Goal: Task Accomplishment & Management: Complete application form

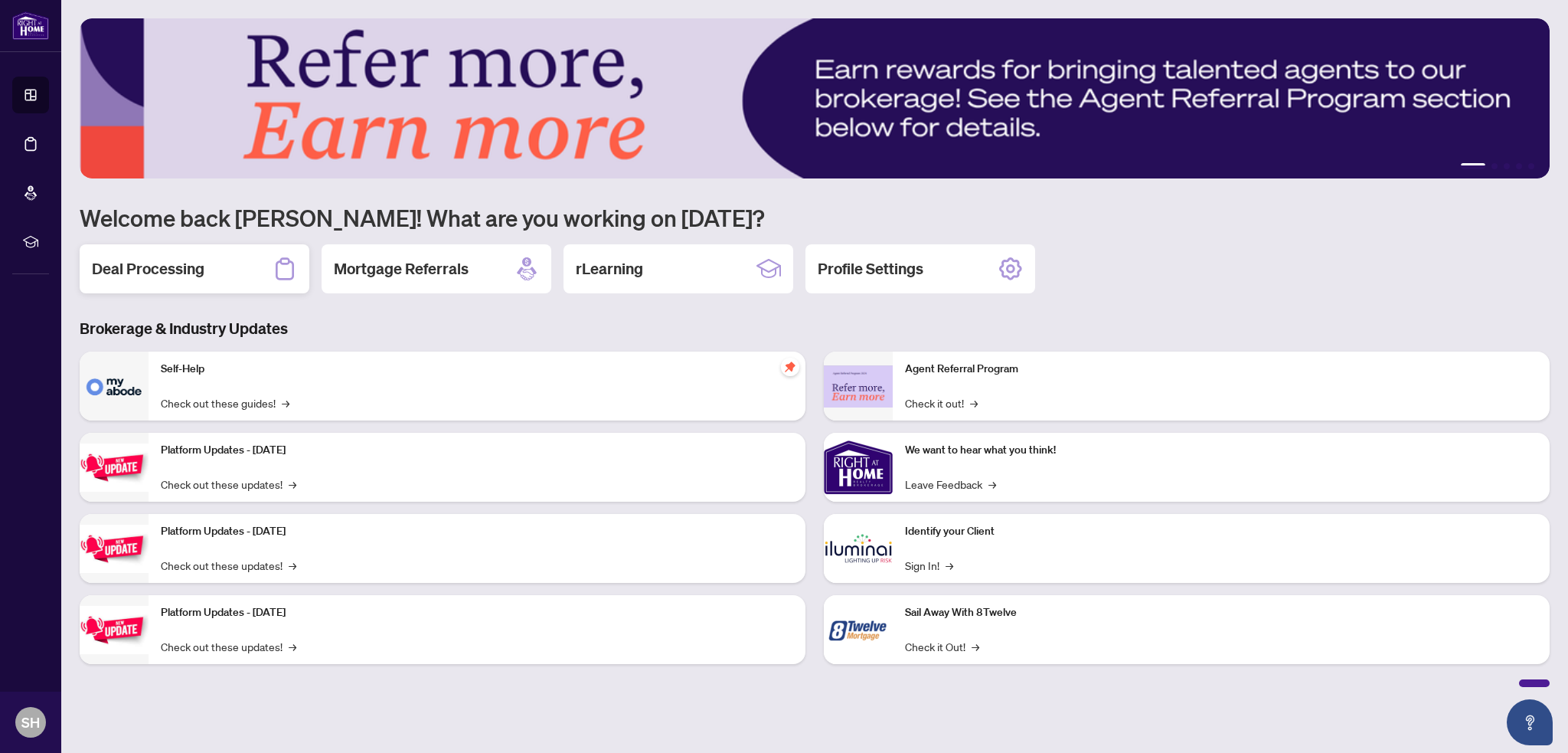
click at [130, 266] on h2 "Deal Processing" at bounding box center [148, 268] width 113 height 21
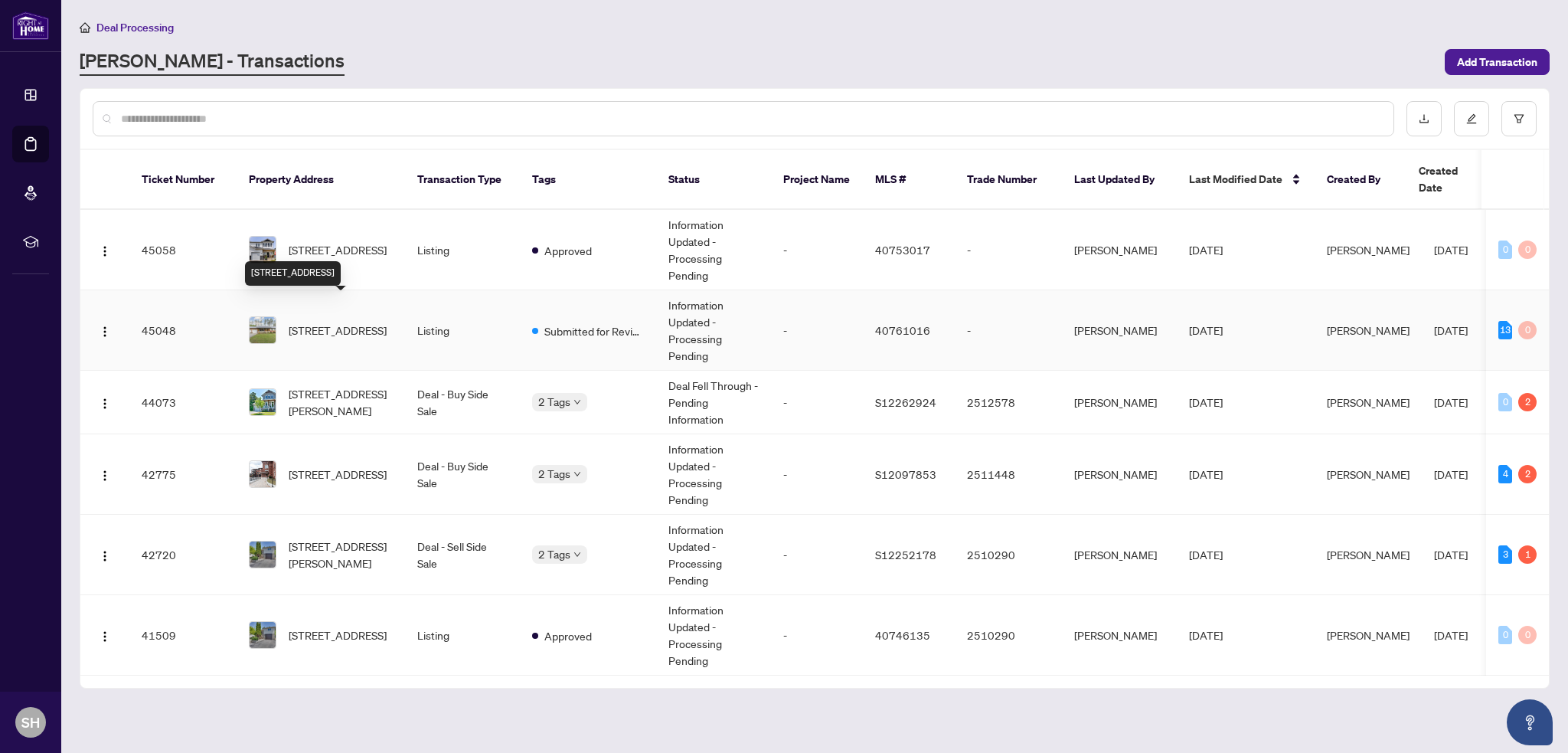
click at [299, 321] on span "[STREET_ADDRESS]" at bounding box center [337, 330] width 98 height 17
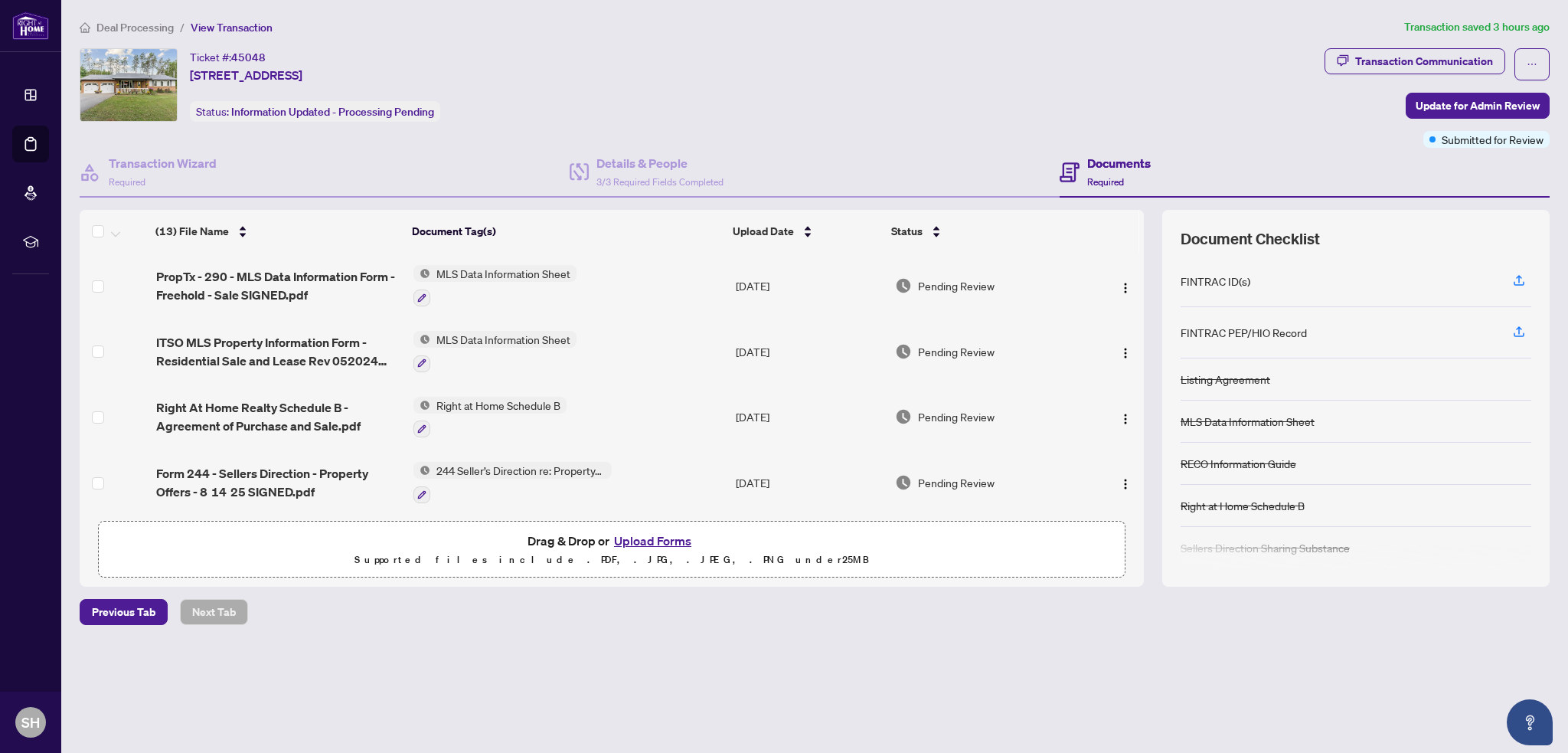
click at [633, 541] on button "Upload Forms" at bounding box center [653, 541] width 86 height 20
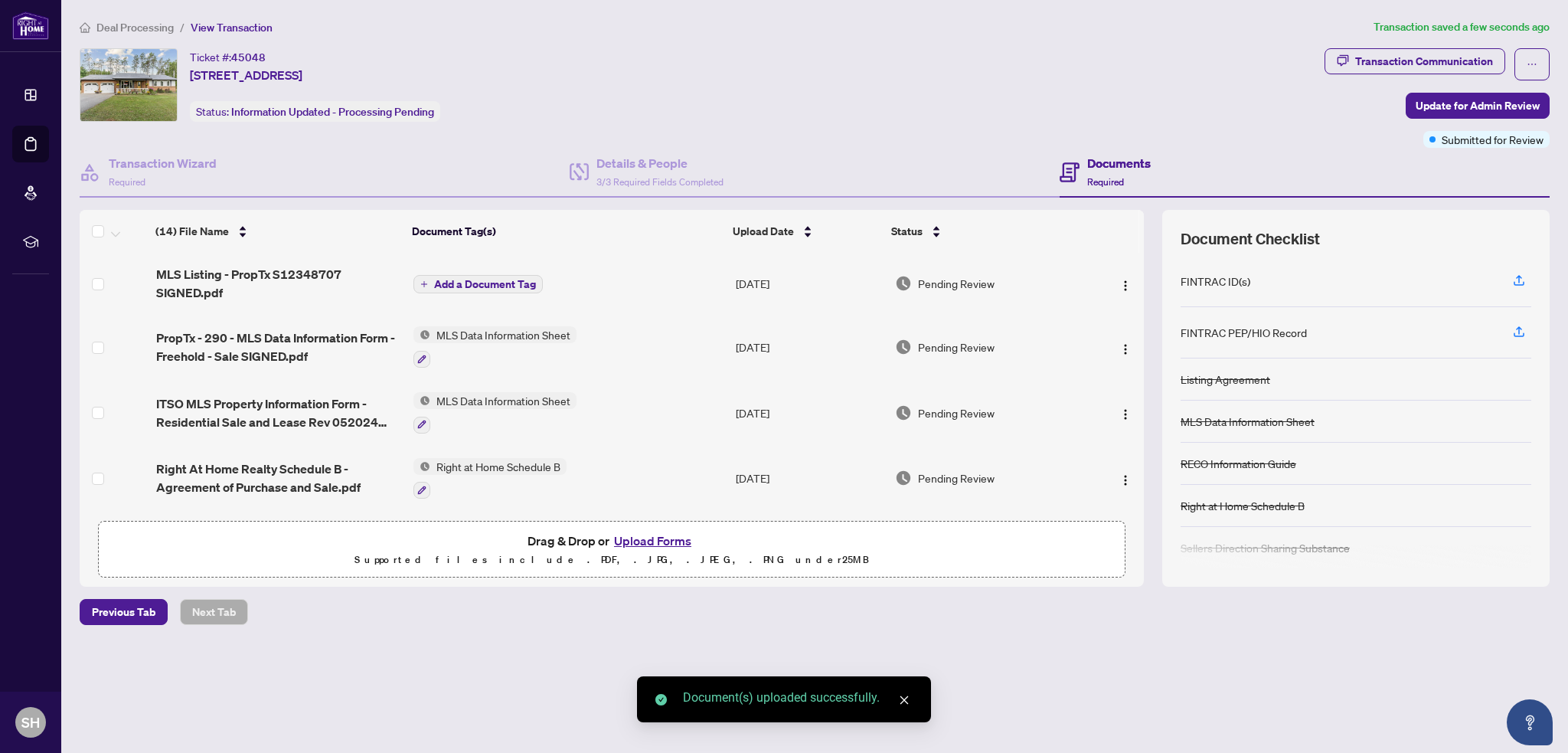
click at [502, 281] on span "Add a Document Tag" at bounding box center [485, 285] width 102 height 11
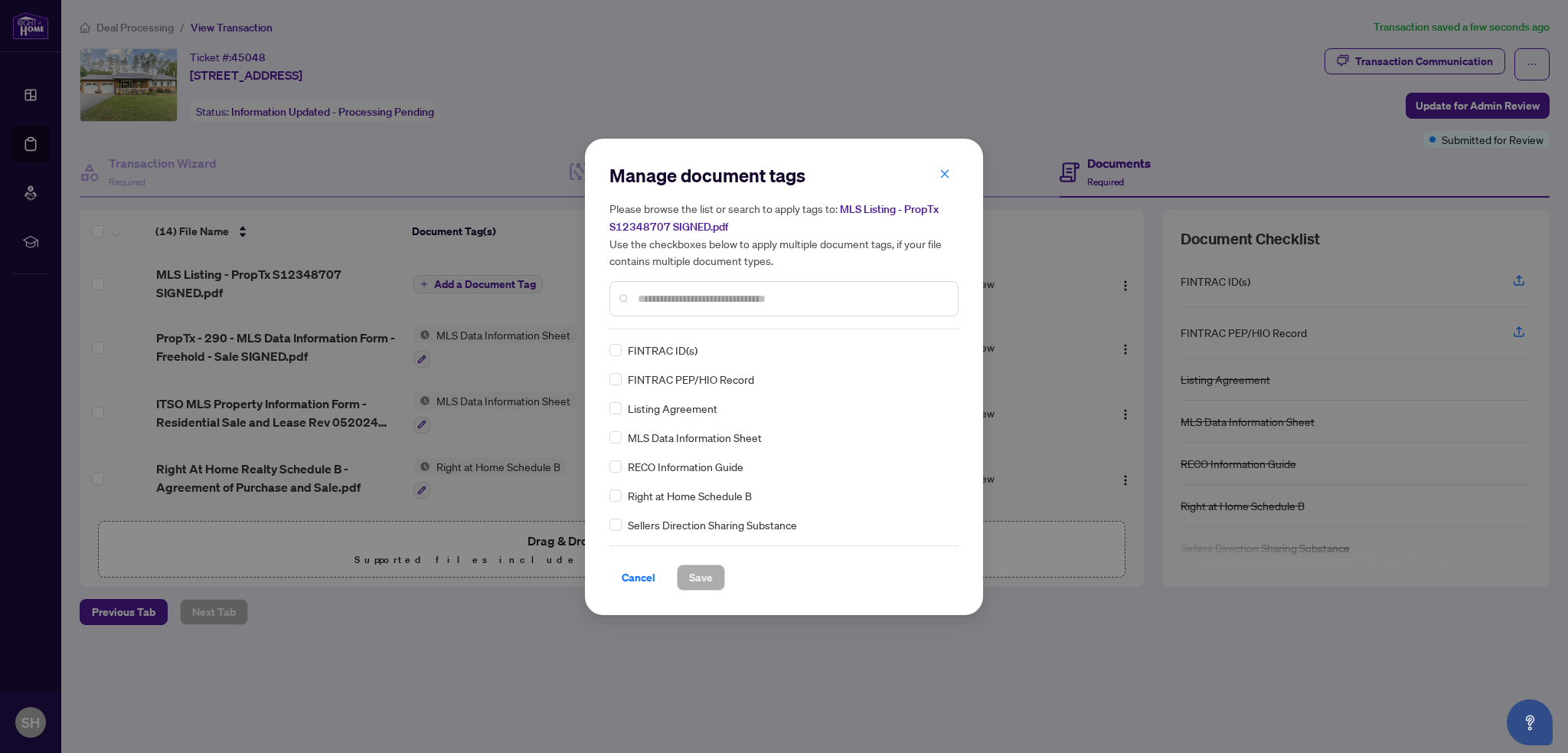
click at [683, 296] on input "text" at bounding box center [791, 298] width 308 height 17
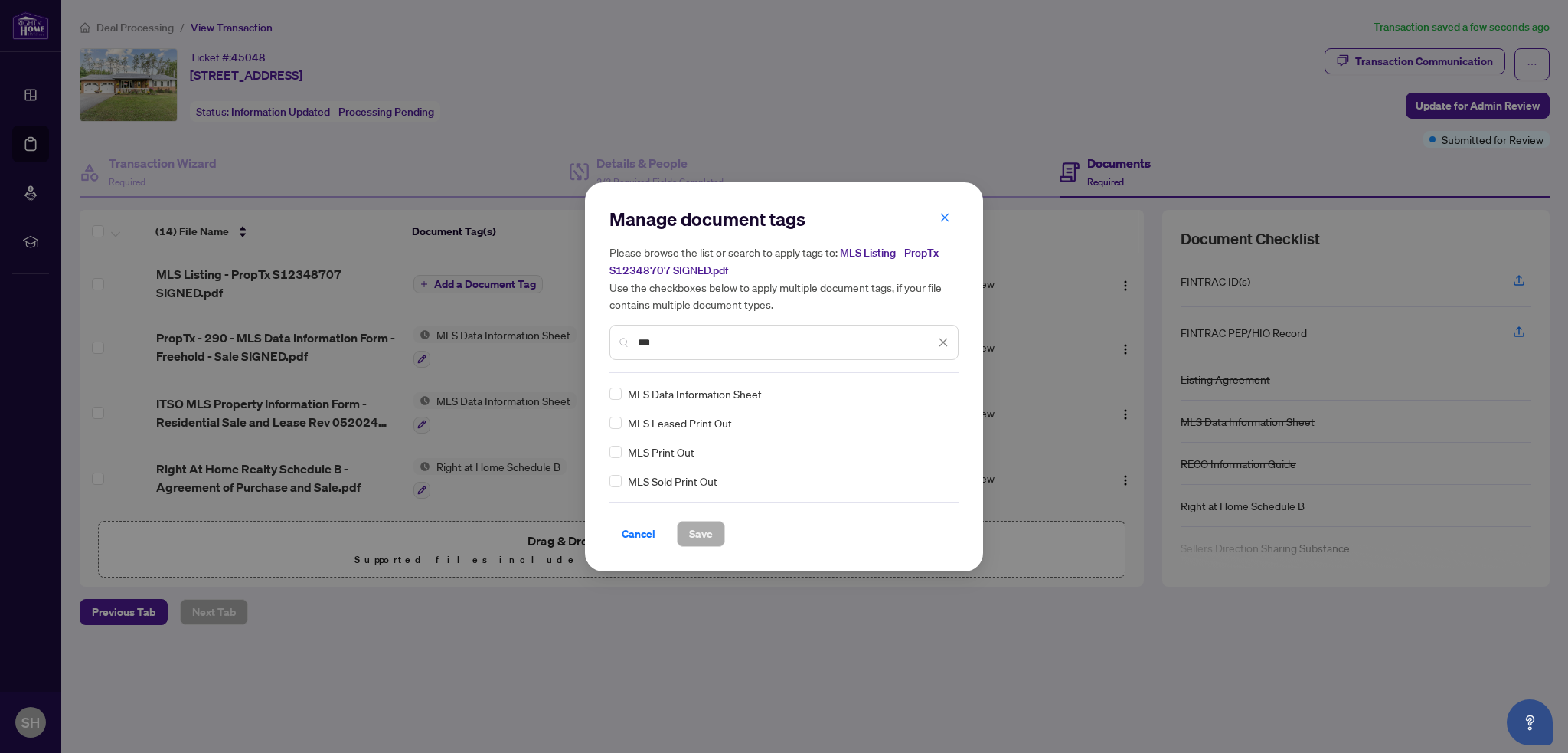
type input "***"
click at [697, 534] on span "Save" at bounding box center [700, 534] width 24 height 25
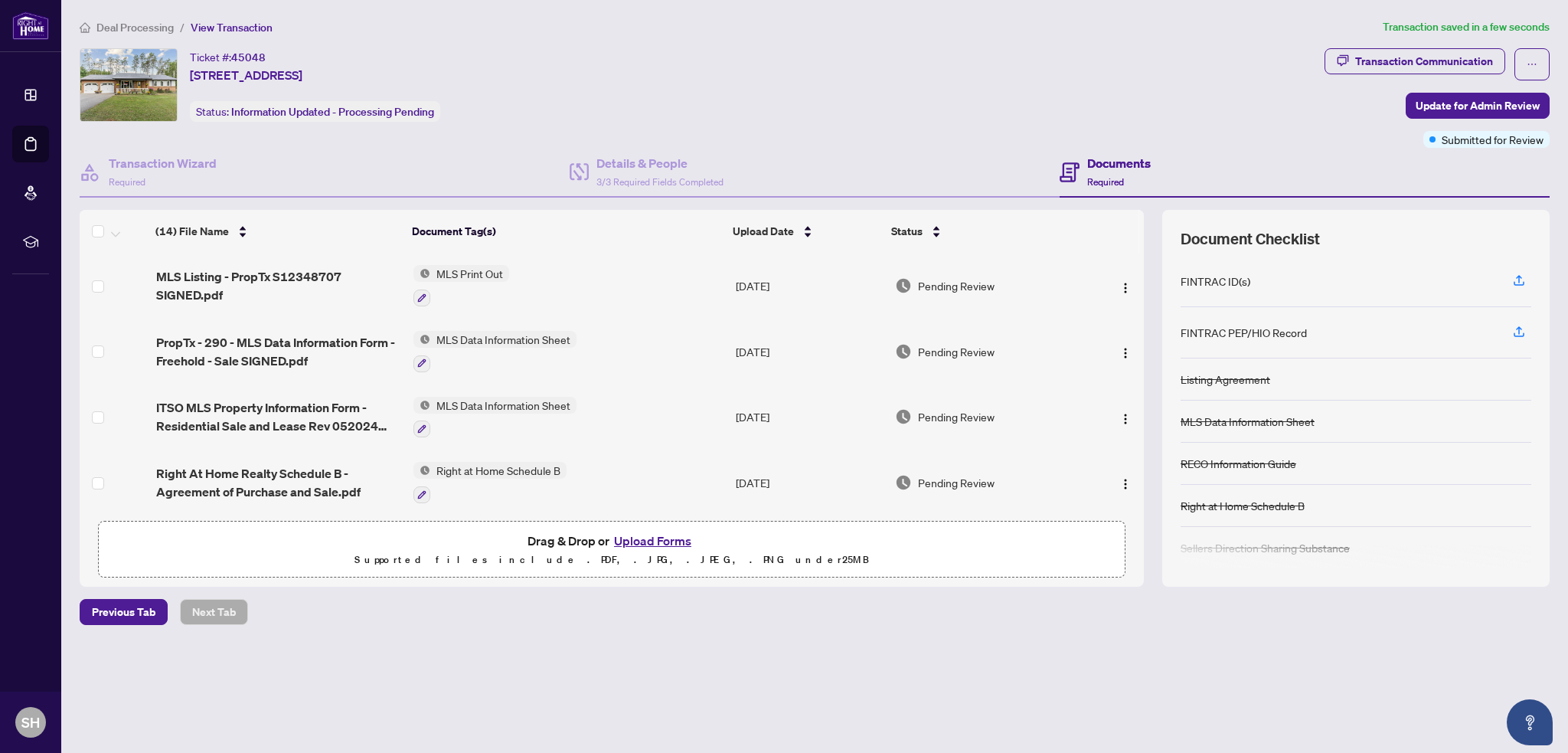
click at [633, 542] on button "Upload Forms" at bounding box center [653, 541] width 86 height 20
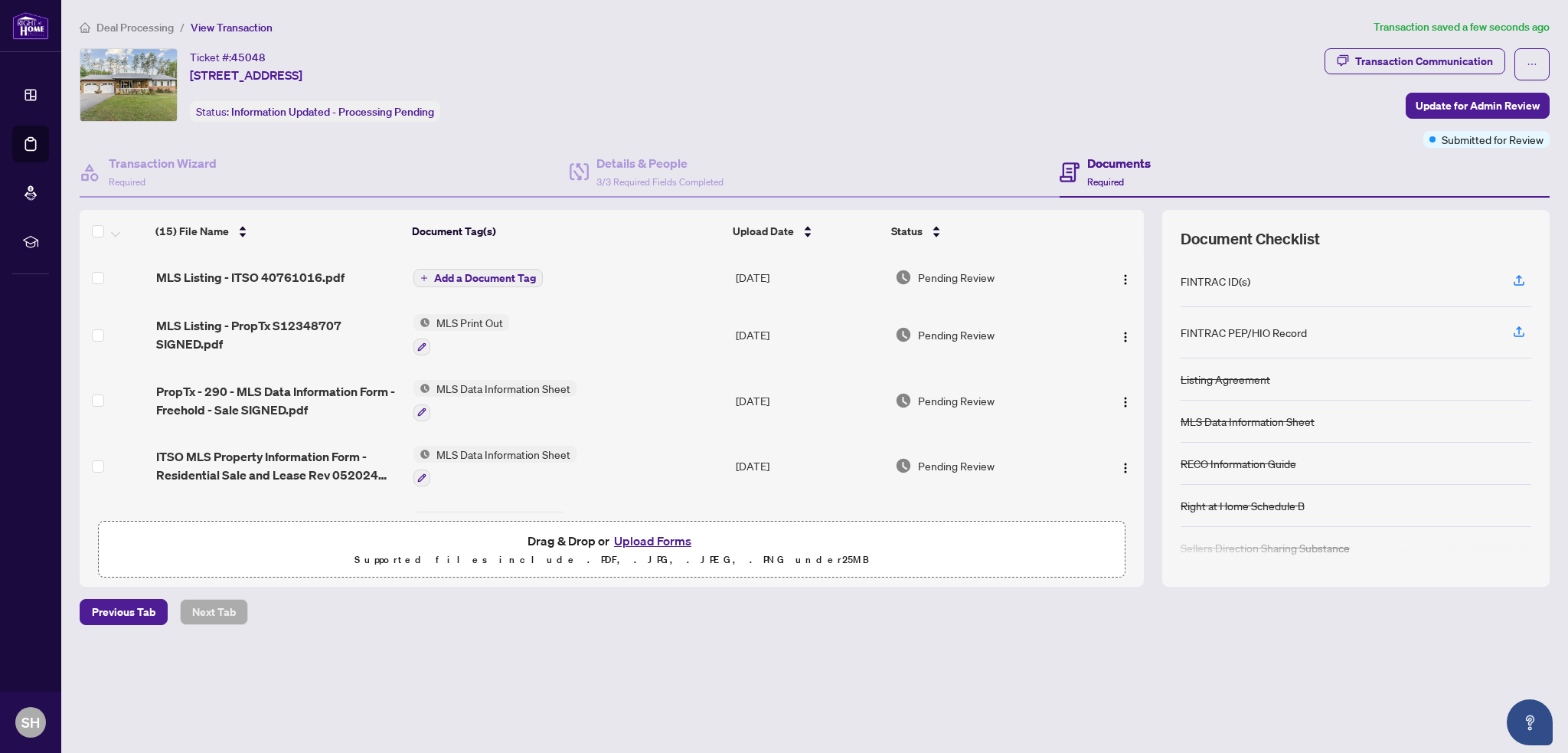
click at [498, 275] on span "Add a Document Tag" at bounding box center [485, 278] width 102 height 11
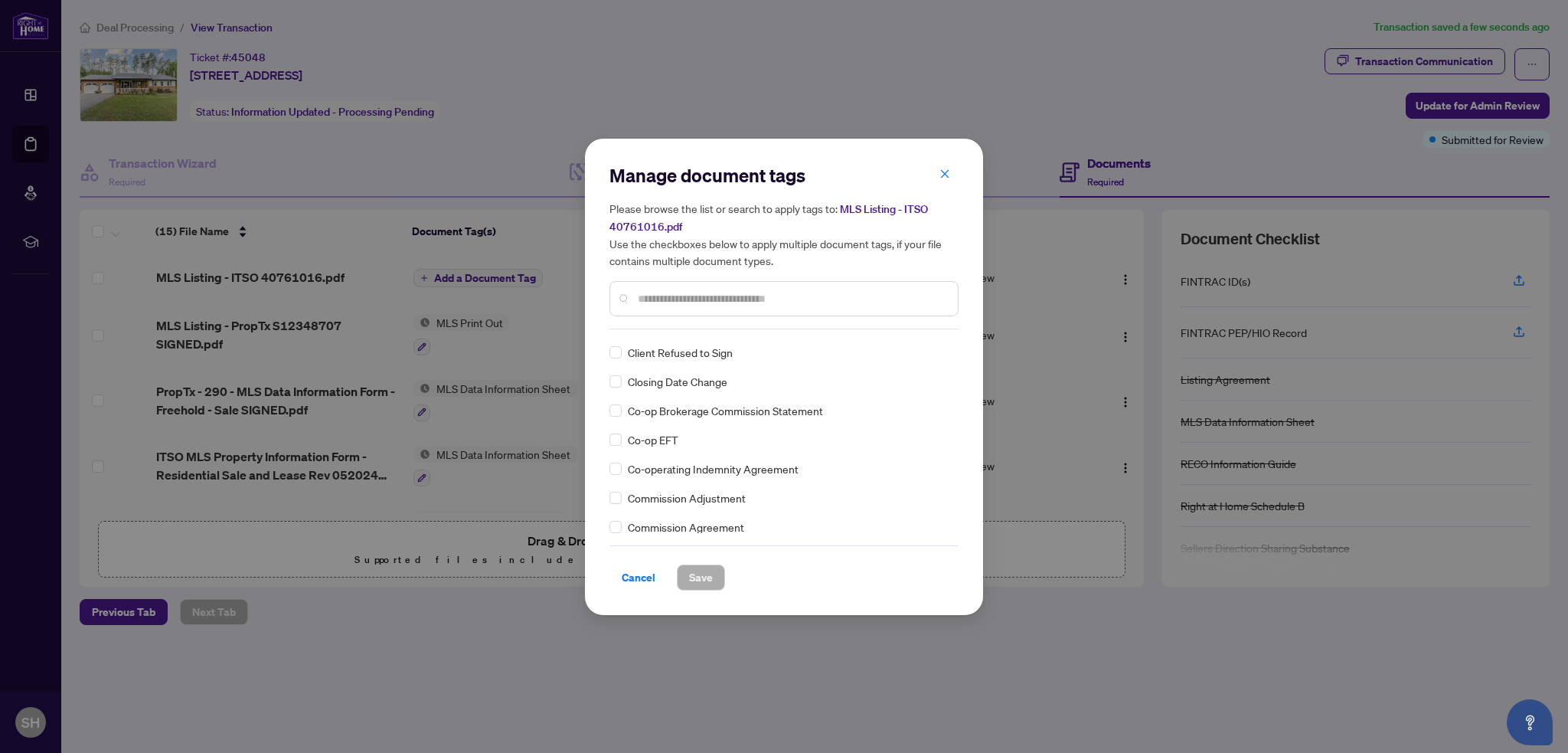
scroll to position [714, 0]
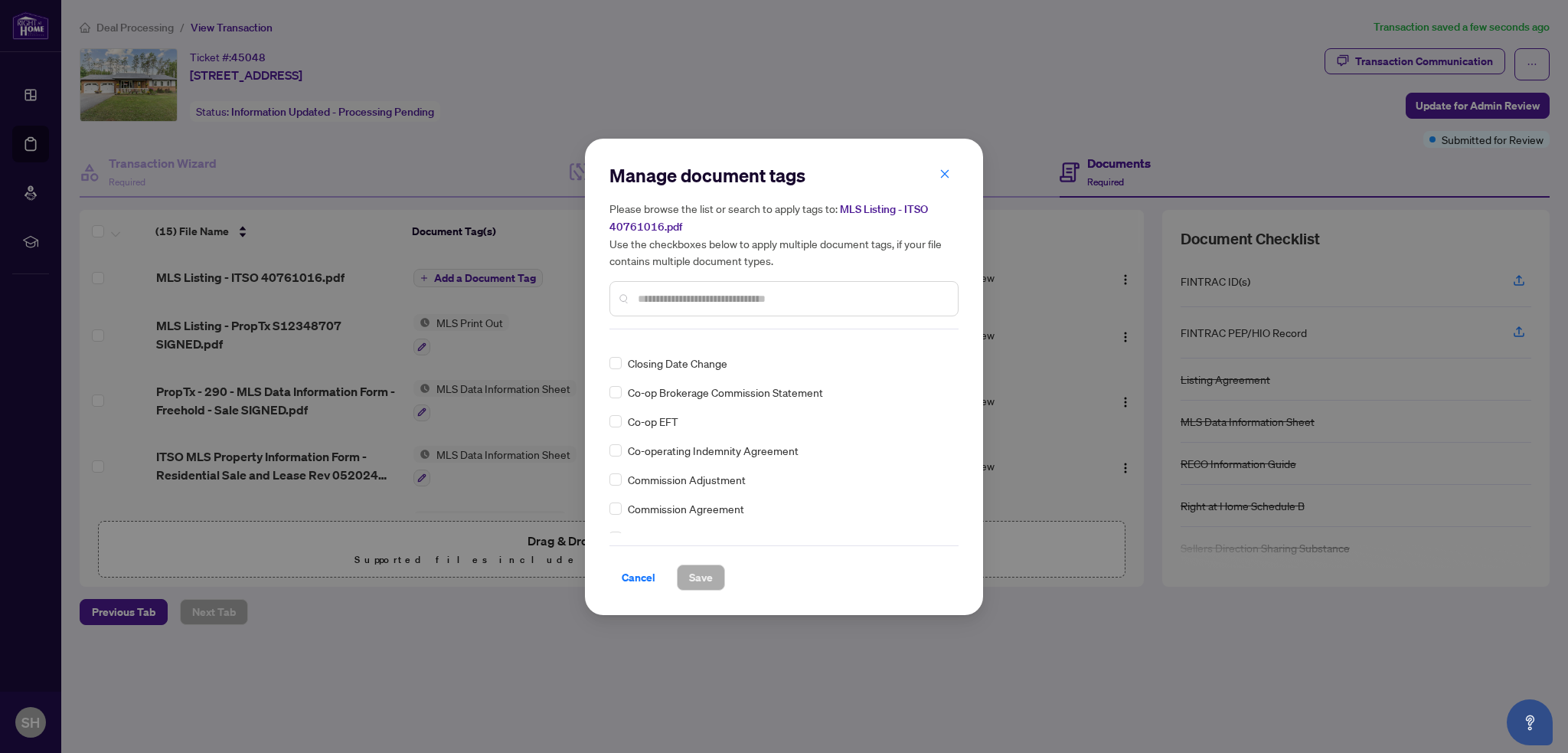
click at [679, 293] on input "text" at bounding box center [791, 298] width 308 height 17
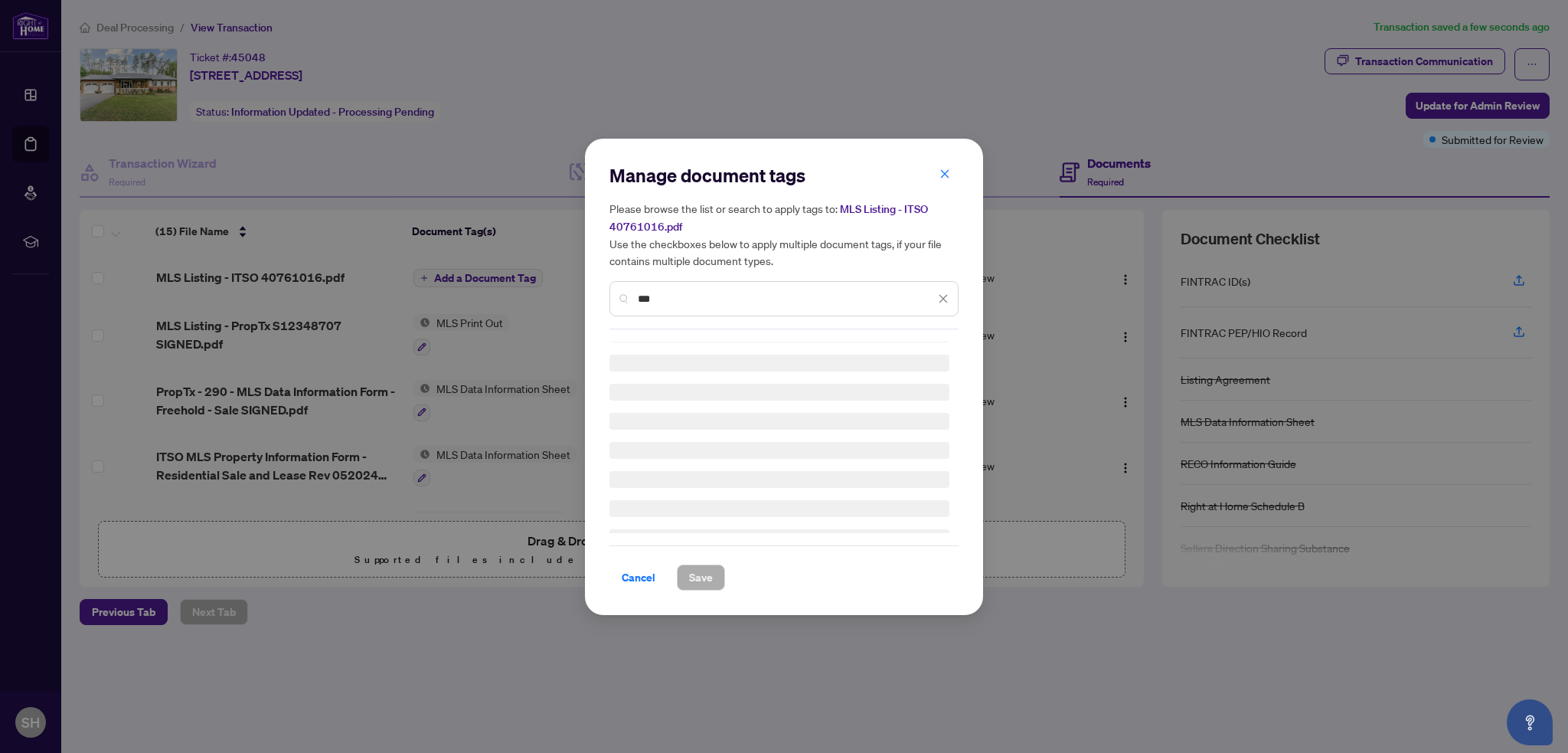
scroll to position [0, 0]
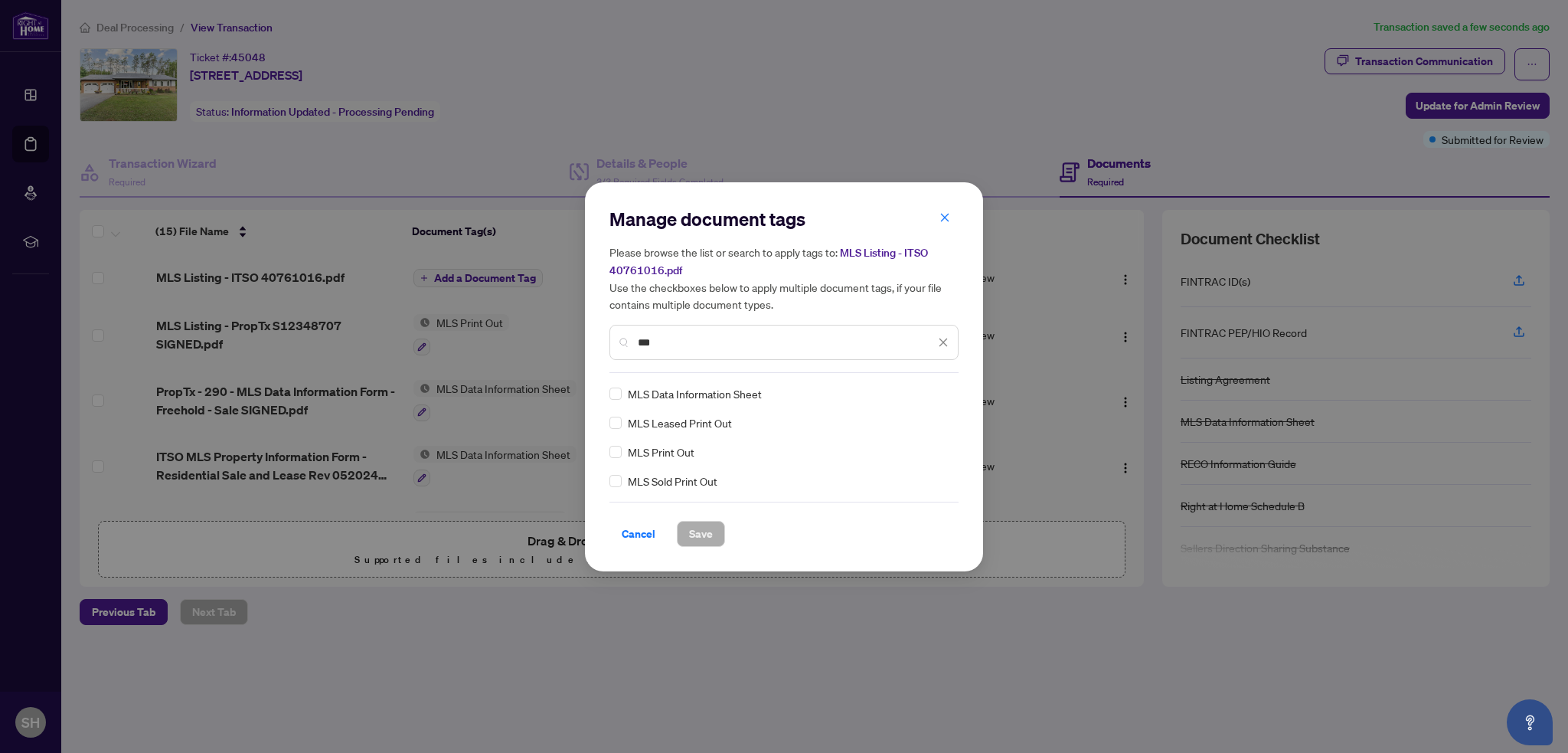
type input "***"
click at [706, 533] on span "Save" at bounding box center [700, 534] width 24 height 25
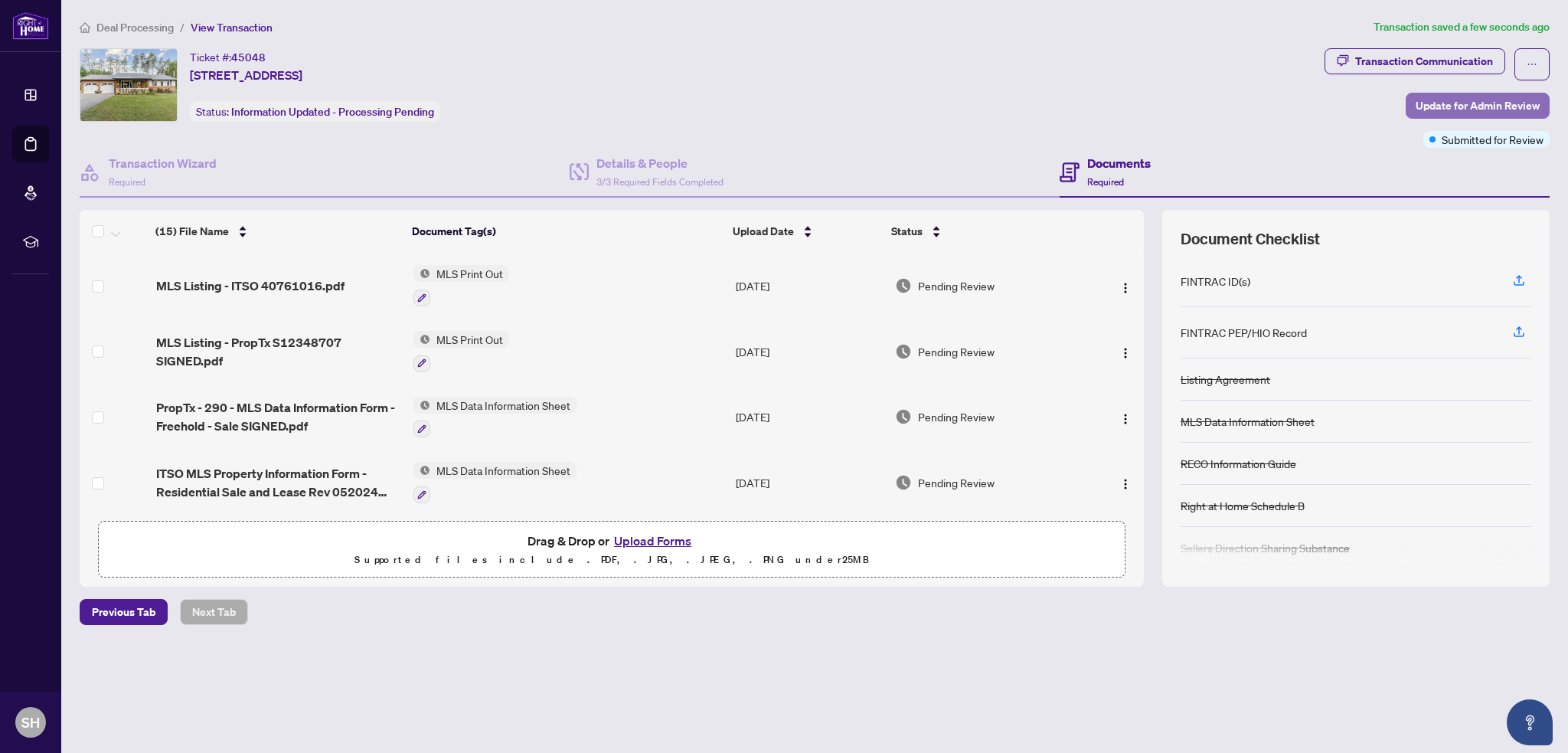
click at [1493, 100] on span "Update for Admin Review" at bounding box center [1477, 106] width 124 height 25
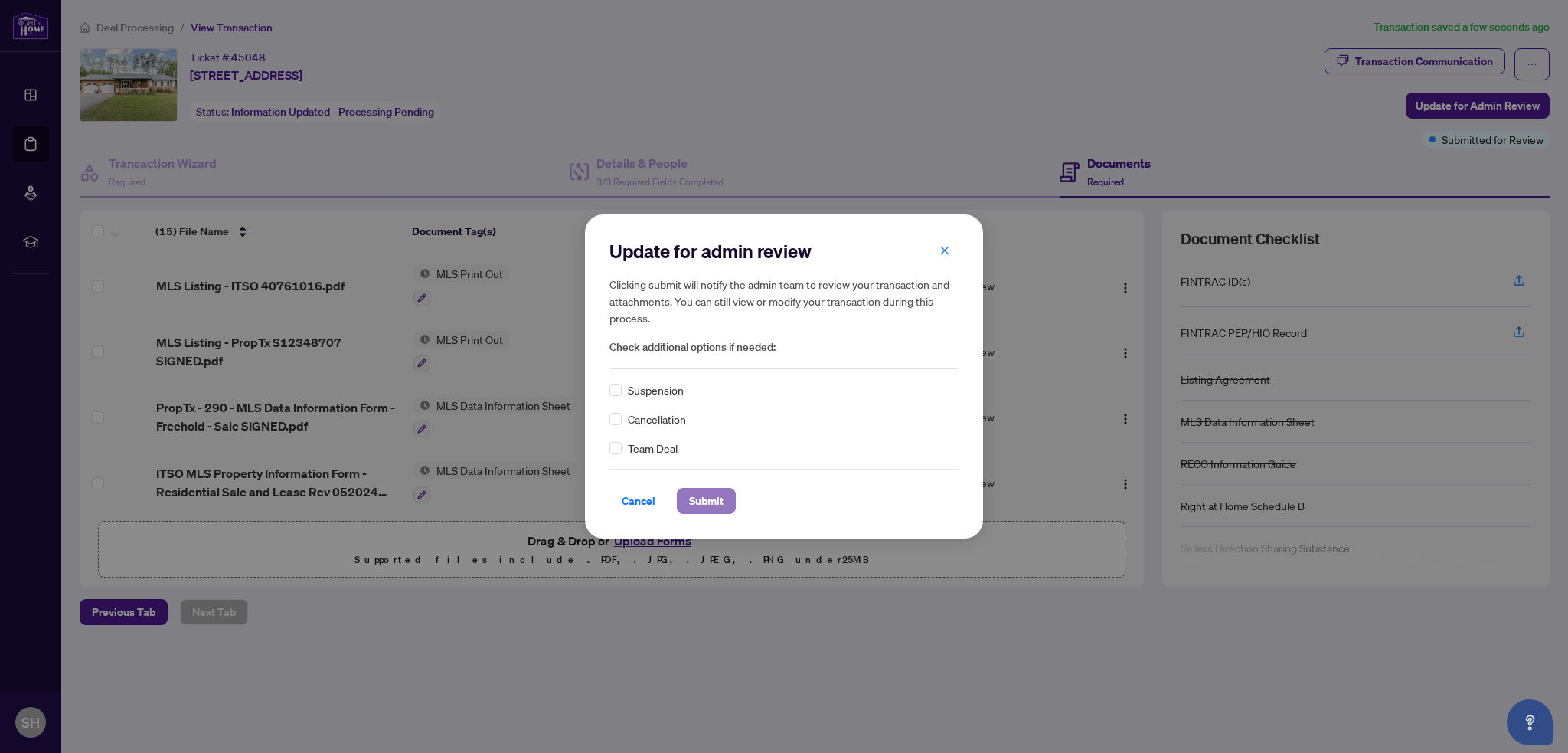
click at [691, 500] on span "Submit" at bounding box center [706, 500] width 35 height 25
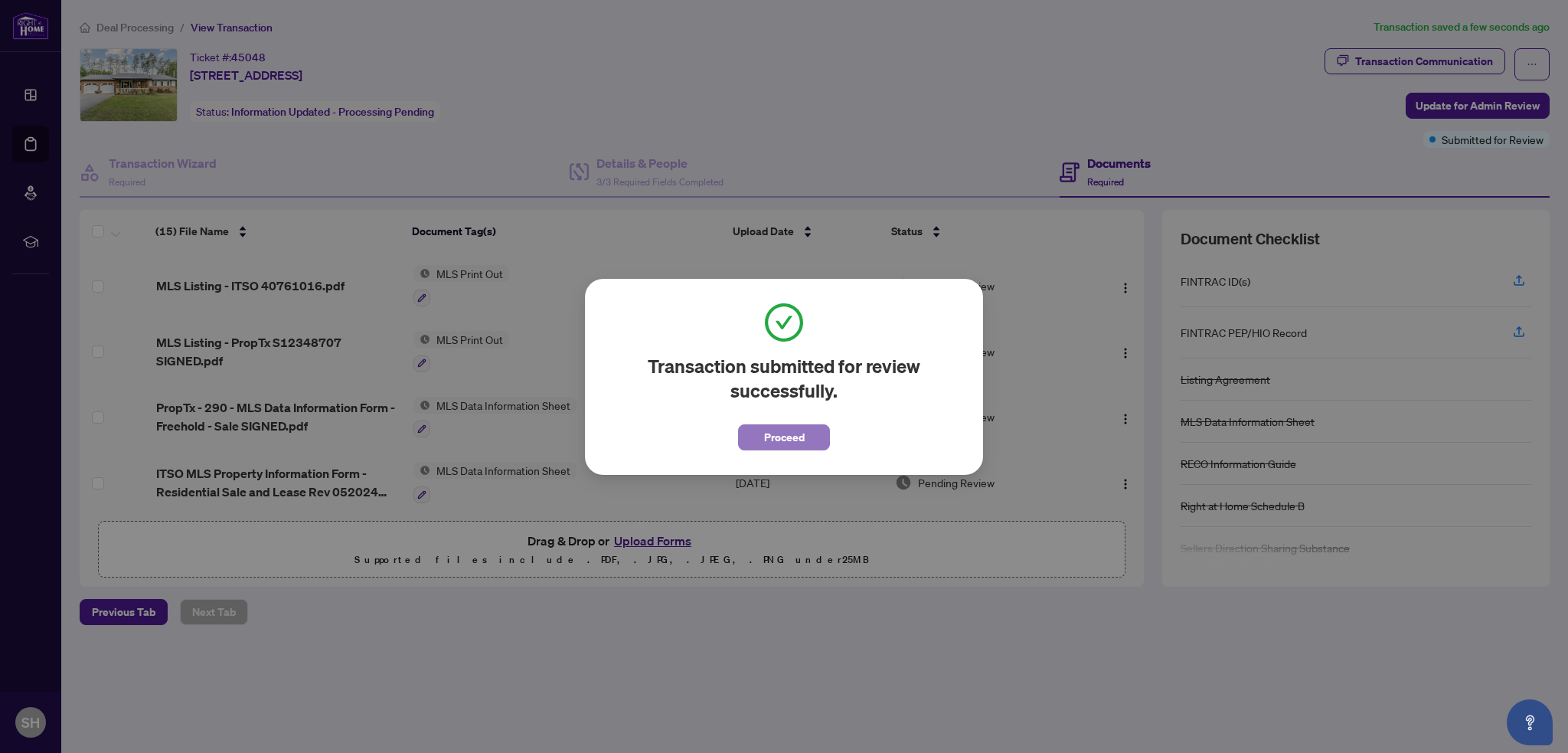
click at [745, 440] on button "Proceed" at bounding box center [784, 437] width 92 height 26
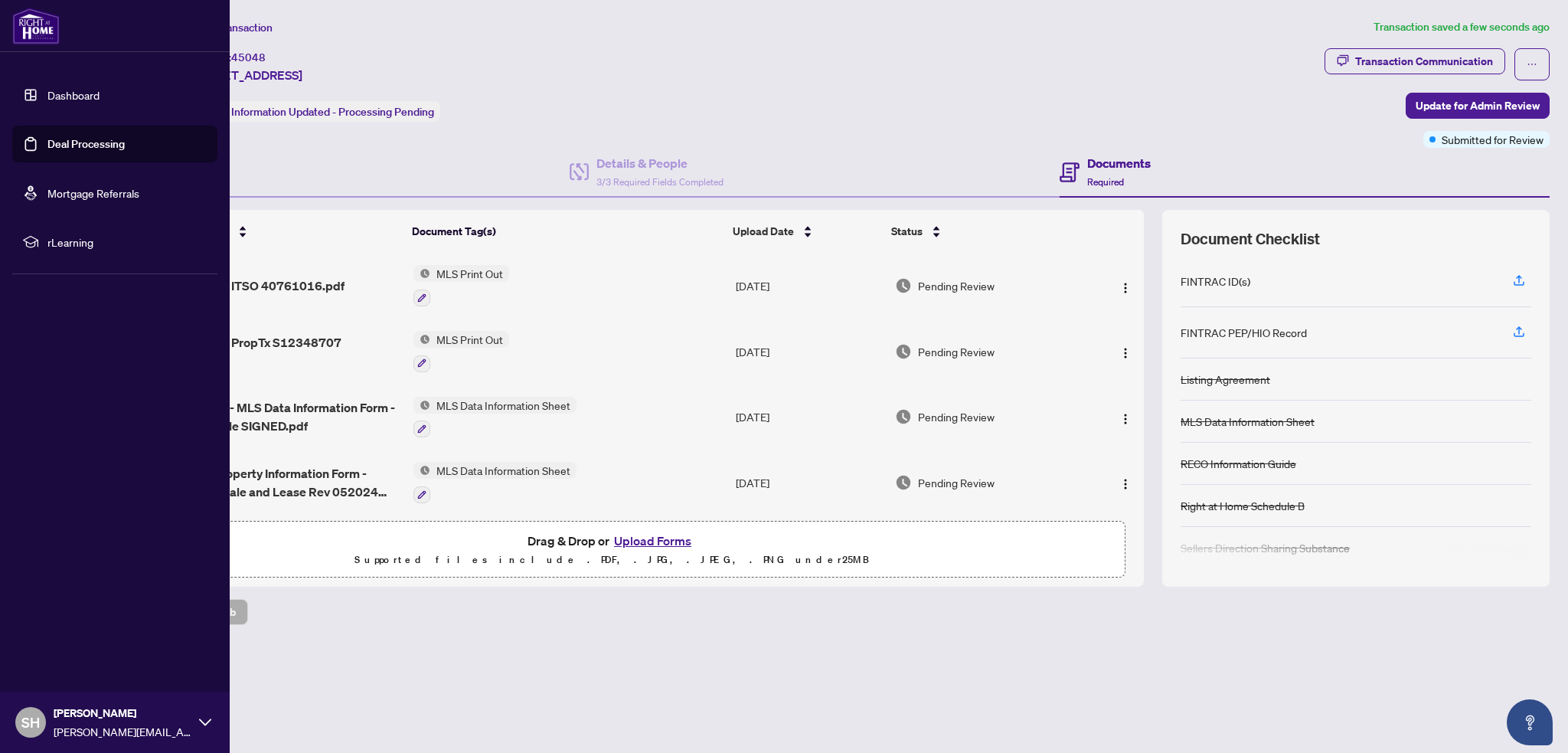
click at [48, 137] on link "Deal Processing" at bounding box center [86, 143] width 77 height 14
